Goal: Information Seeking & Learning: Learn about a topic

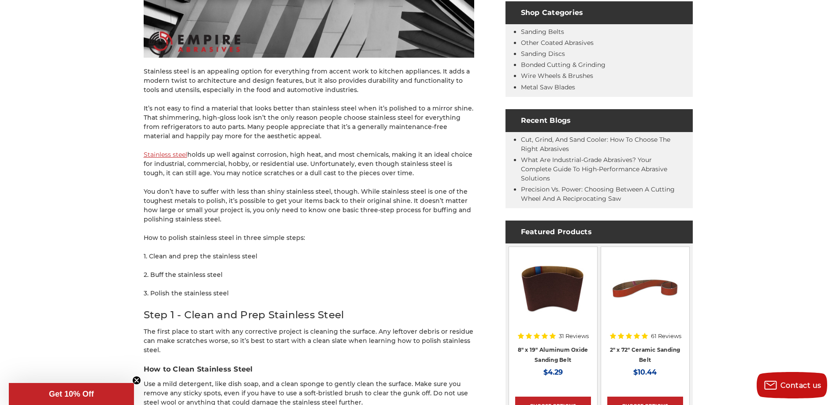
scroll to position [352, 0]
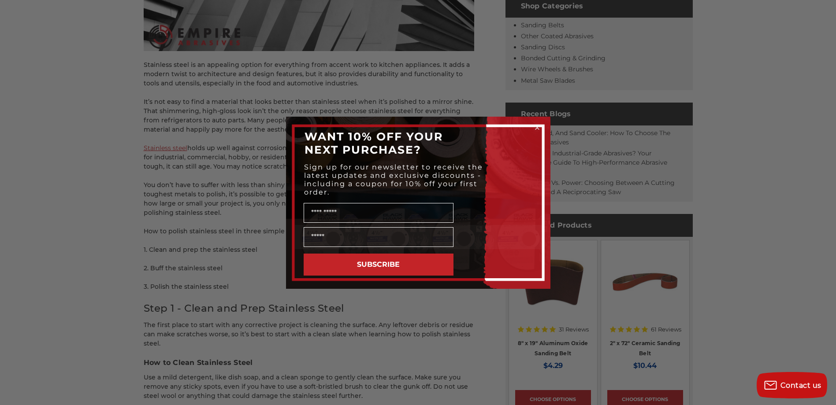
click at [537, 128] on icon "Close dialog" at bounding box center [537, 128] width 4 height 4
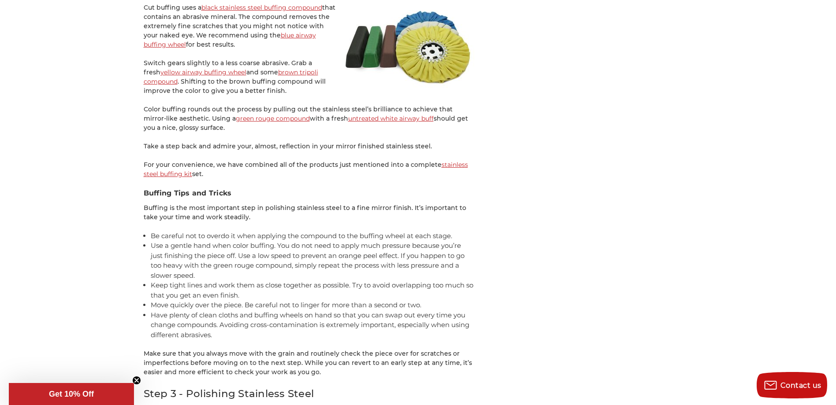
scroll to position [1586, 0]
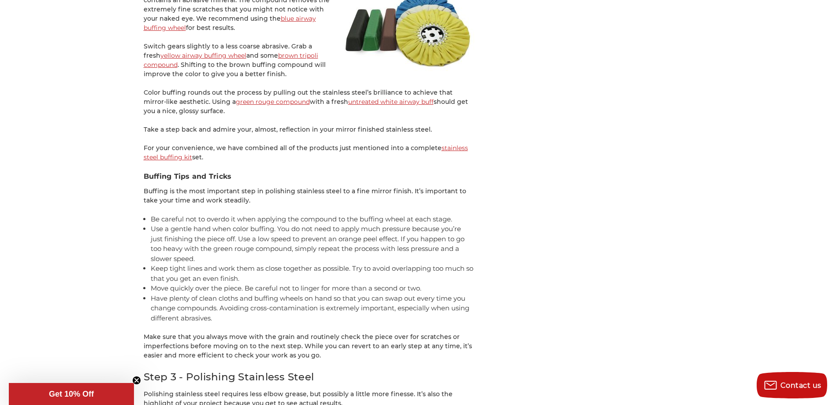
click at [169, 155] on link "stainless steel buffing kit" at bounding box center [306, 152] width 324 height 17
click at [203, 54] on link "yellow airway buffing wheel" at bounding box center [203, 56] width 86 height 8
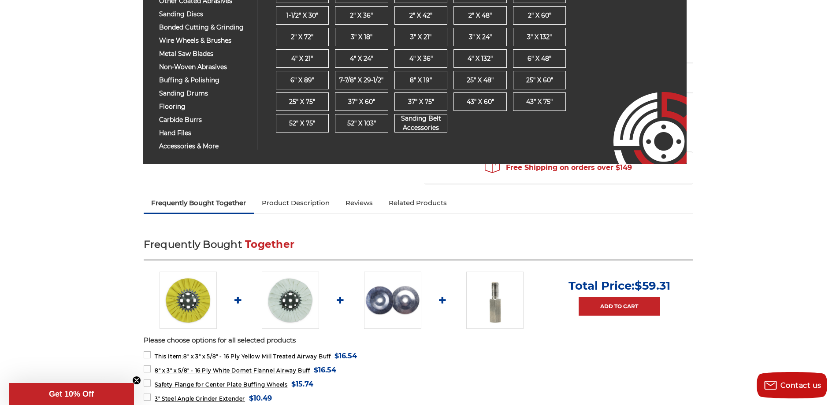
scroll to position [176, 0]
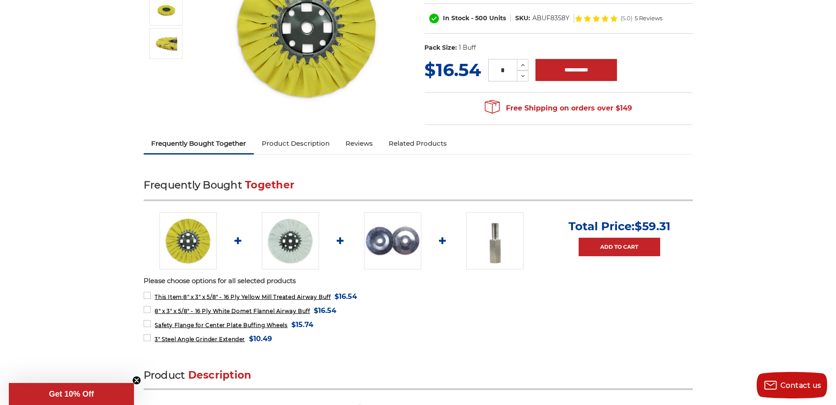
click at [279, 144] on link "Product Description" at bounding box center [296, 143] width 84 height 19
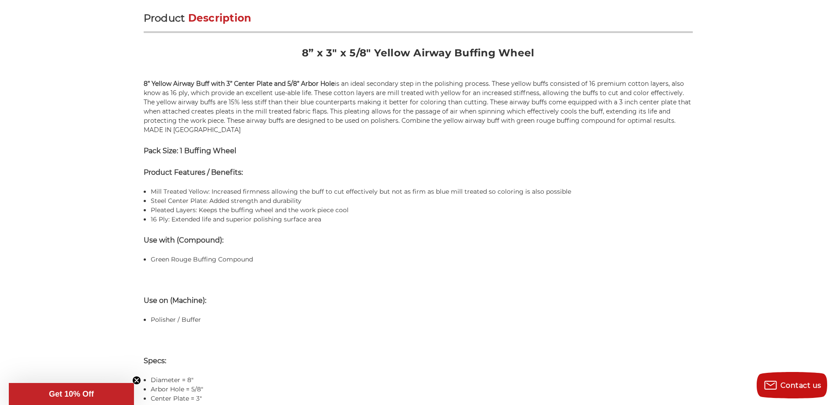
scroll to position [536, 0]
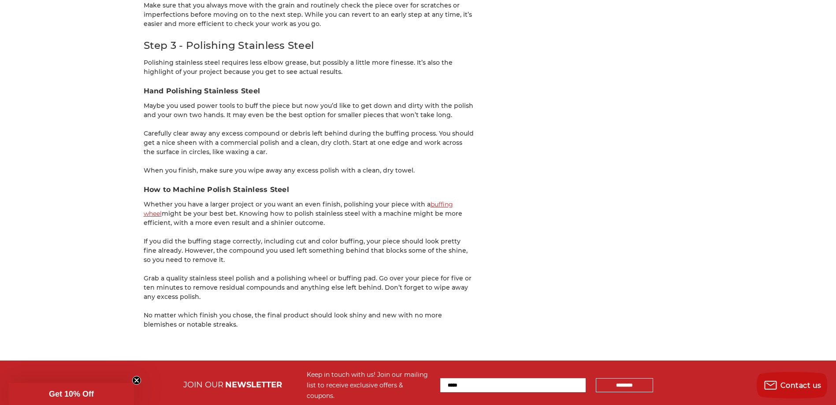
scroll to position [1938, 0]
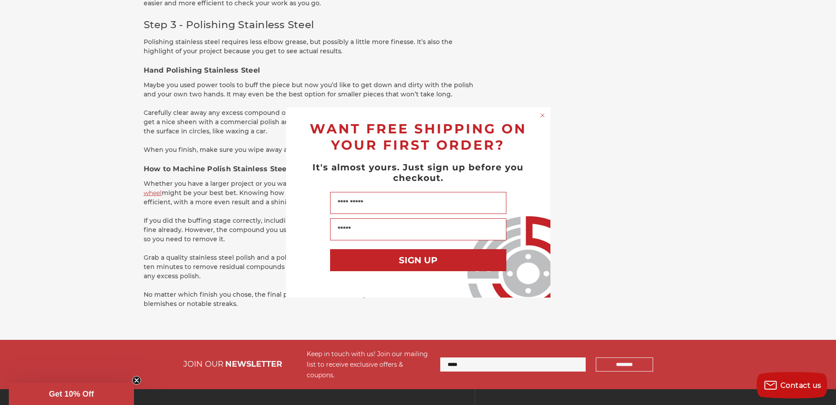
click at [539, 115] on circle "Close dialog" at bounding box center [542, 115] width 8 height 8
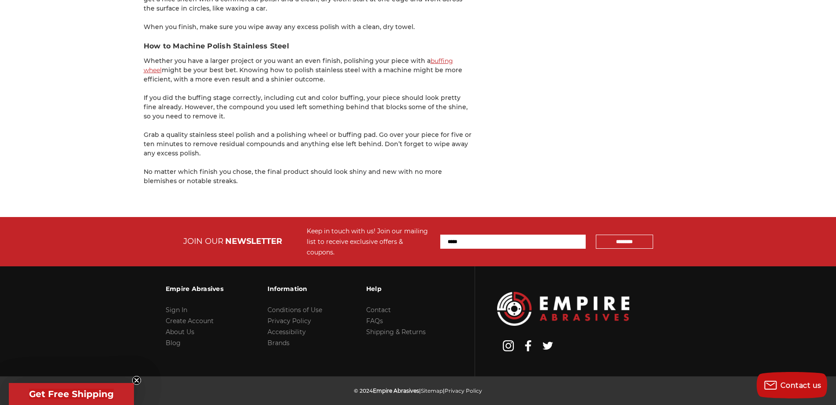
scroll to position [2071, 0]
